Goal: Complete application form

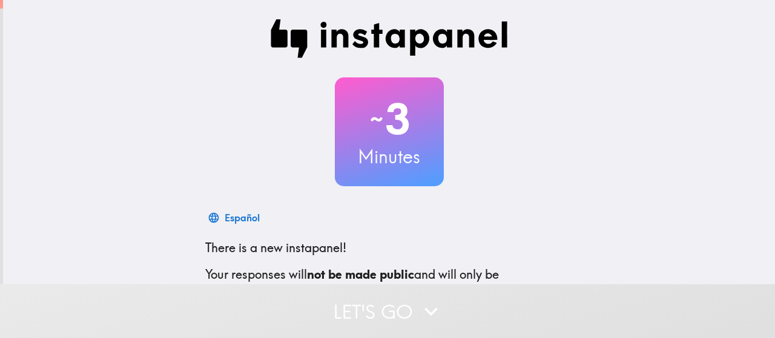
scroll to position [165, 0]
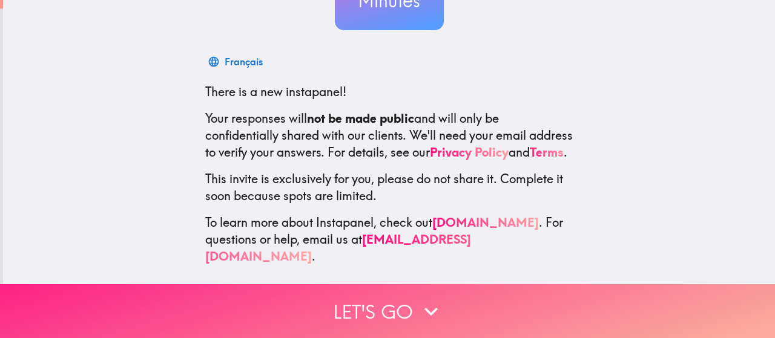
click at [375, 304] on button "Let's go" at bounding box center [387, 311] width 775 height 54
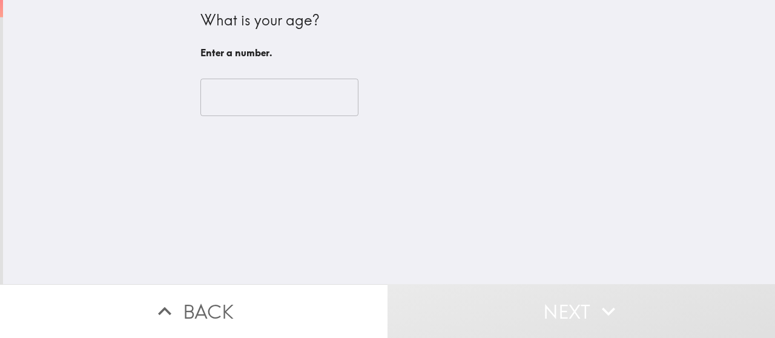
scroll to position [0, 0]
drag, startPoint x: 264, startPoint y: 98, endPoint x: 410, endPoint y: 122, distance: 147.8
click at [264, 97] on input "number" at bounding box center [279, 98] width 158 height 38
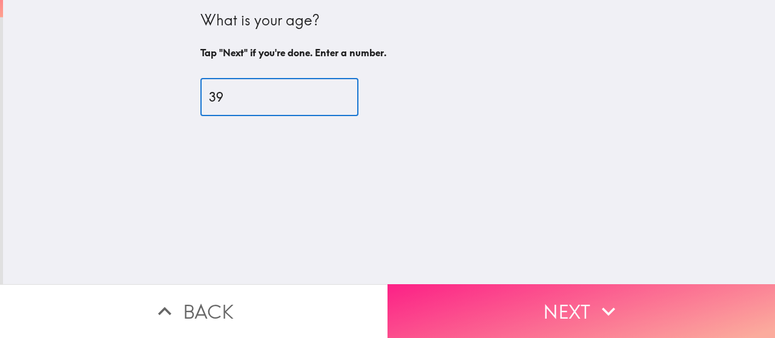
type input "39"
click at [588, 300] on button "Next" at bounding box center [580, 311] width 387 height 54
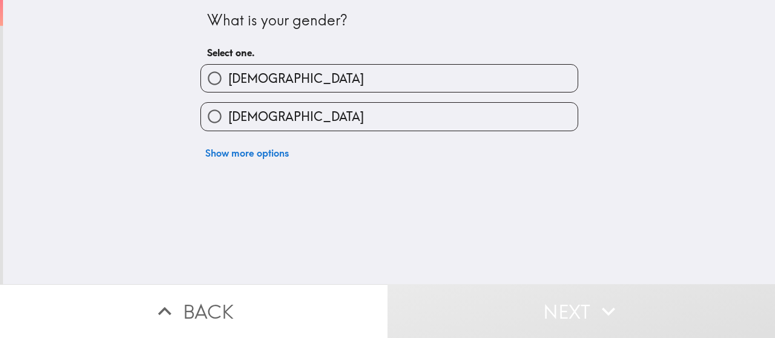
click at [318, 128] on label "[DEMOGRAPHIC_DATA]" at bounding box center [389, 116] width 376 height 27
click at [228, 128] on input "[DEMOGRAPHIC_DATA]" at bounding box center [214, 116] width 27 height 27
radio input "true"
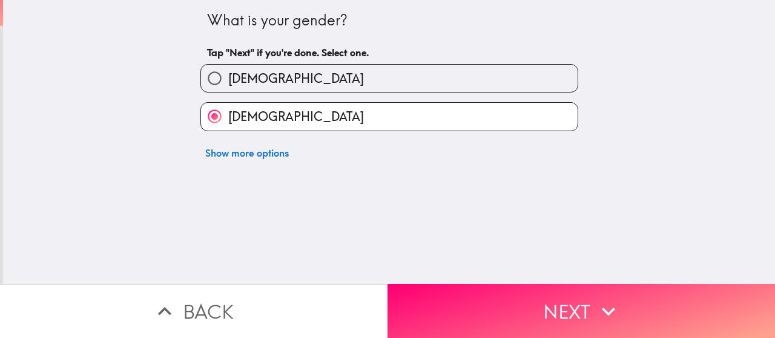
click at [548, 303] on button "Next" at bounding box center [580, 311] width 387 height 54
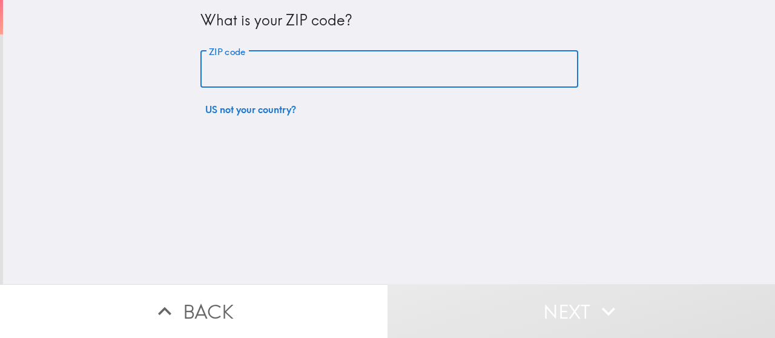
click at [281, 70] on input "ZIP code" at bounding box center [389, 70] width 378 height 38
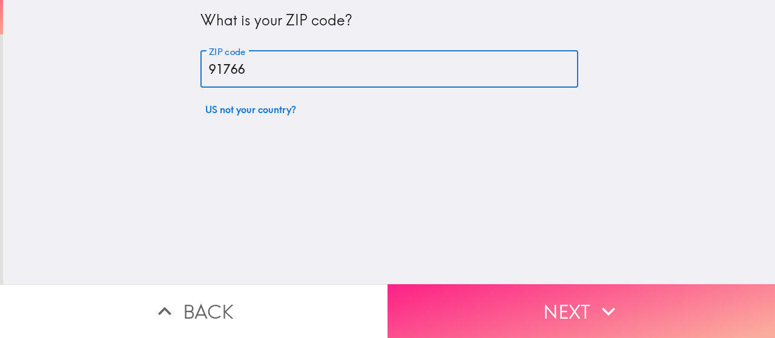
type input "91766"
click at [611, 298] on icon "button" at bounding box center [608, 311] width 27 height 27
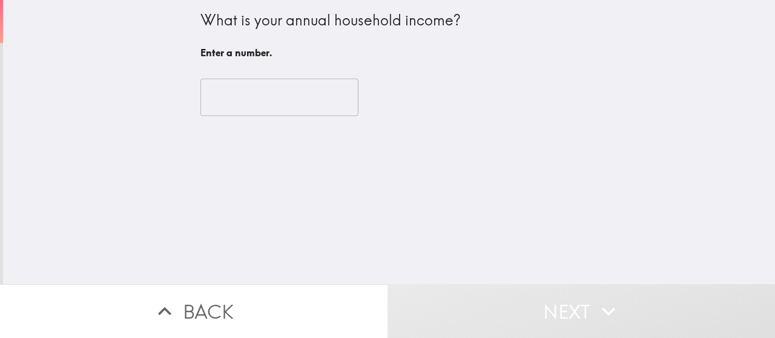
click at [242, 95] on input "number" at bounding box center [279, 98] width 158 height 38
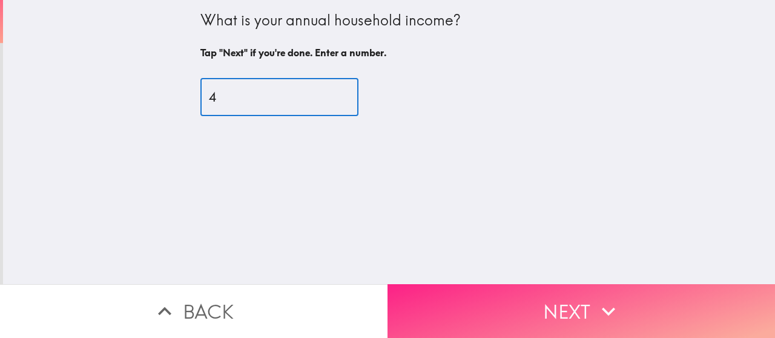
type input "4"
click at [536, 286] on button "Next" at bounding box center [580, 311] width 387 height 54
